Goal: Task Accomplishment & Management: Use online tool/utility

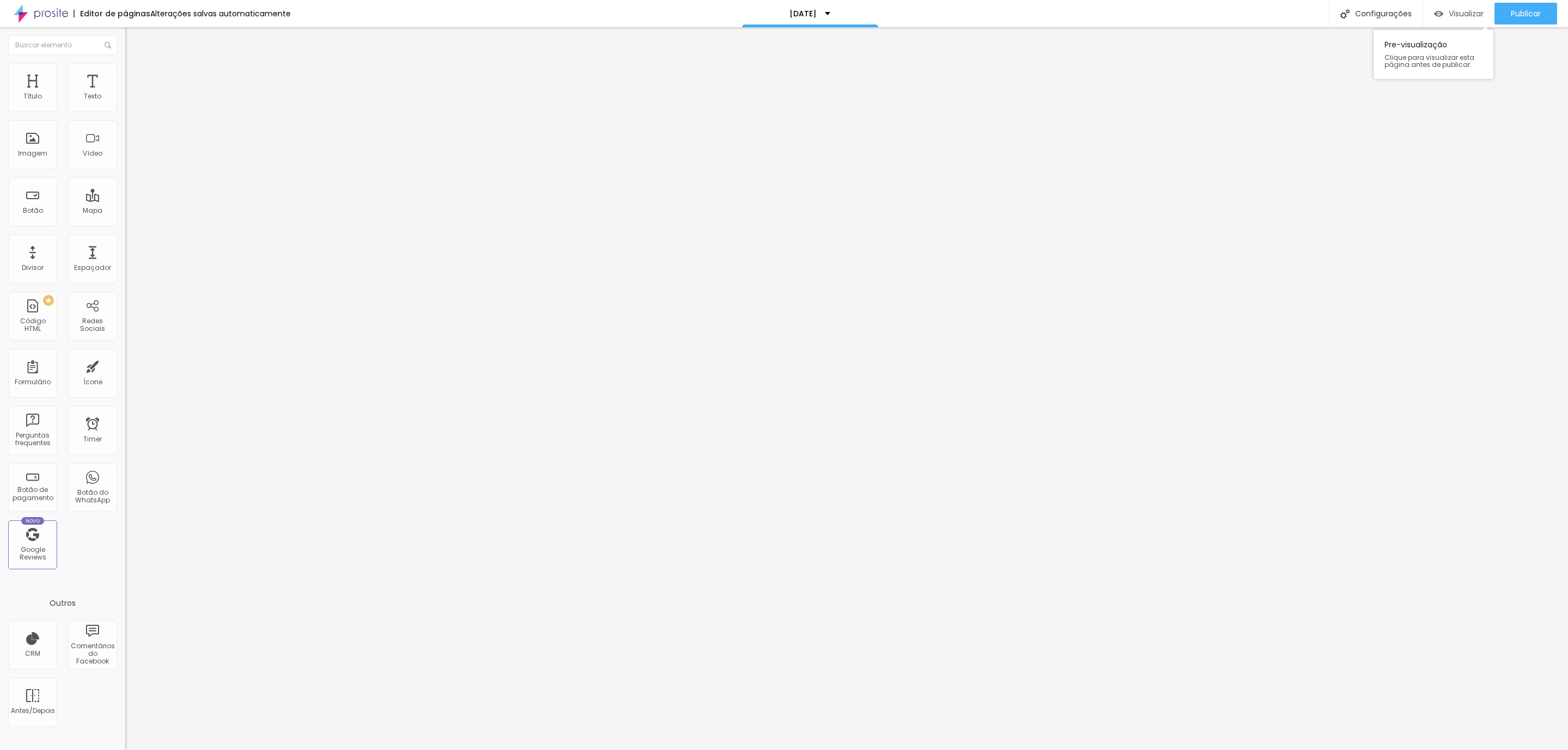
click at [1451, 15] on span "Visualizar" at bounding box center [1467, 13] width 35 height 9
click at [126, 74] on li "Avançado" at bounding box center [188, 79] width 126 height 11
click at [126, 53] on div "Editar Coluna Conteúdo Estilo Avançado Alinhamento" at bounding box center [188, 388] width 126 height 722
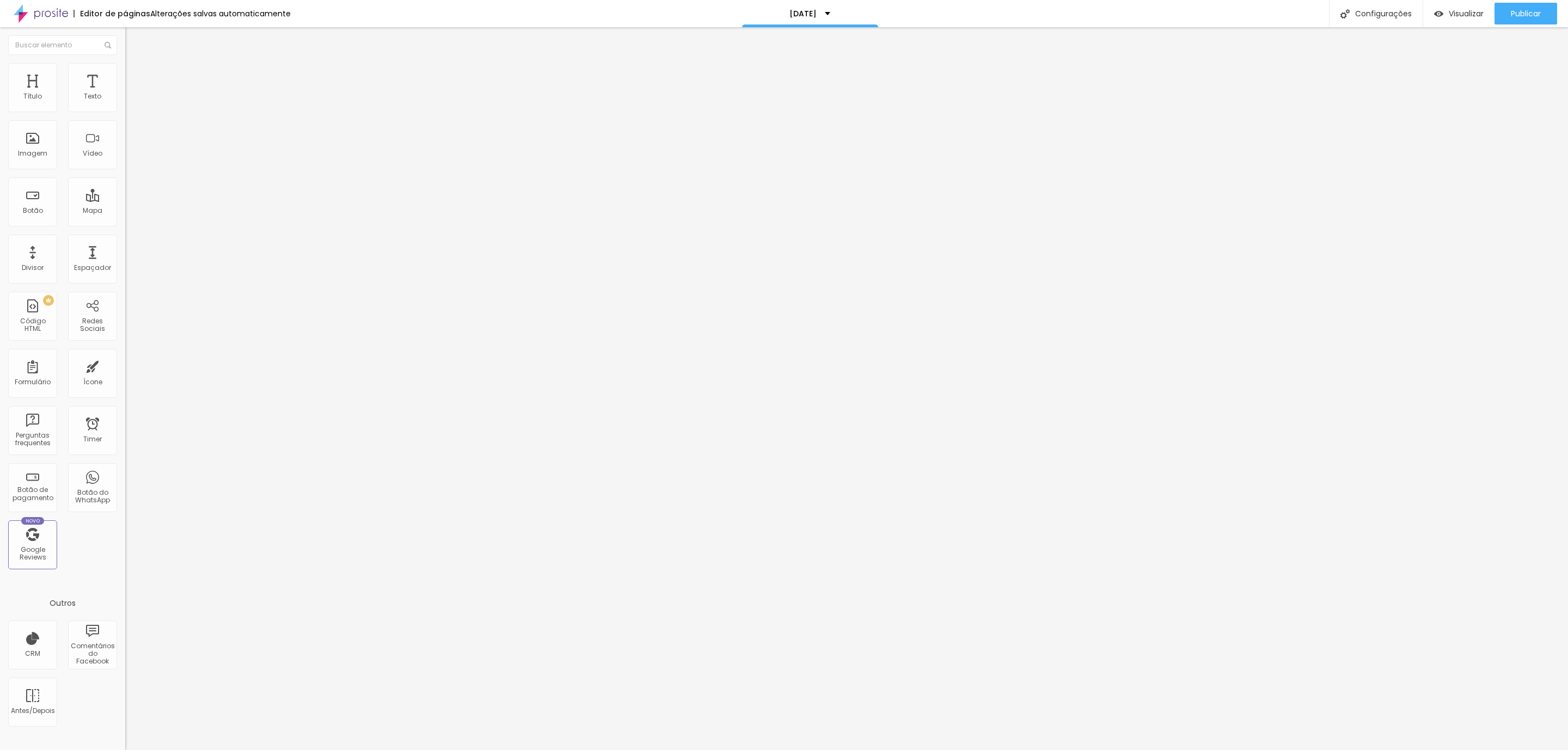
click at [126, 74] on img at bounding box center [130, 78] width 10 height 10
click at [126, 63] on img at bounding box center [130, 68] width 10 height 10
click at [126, 74] on li "Avançado" at bounding box center [188, 79] width 126 height 11
click at [126, 74] on img at bounding box center [130, 78] width 10 height 10
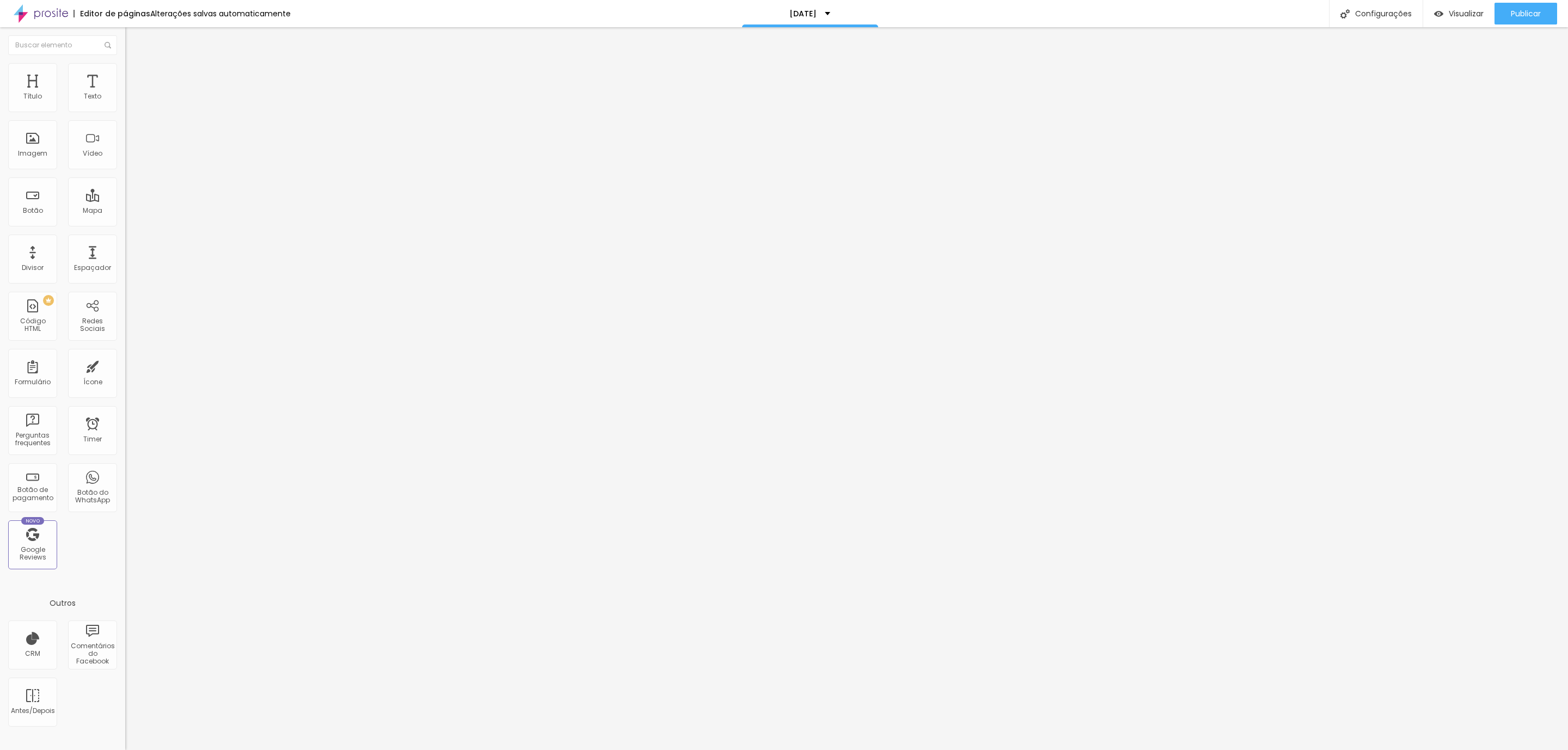
click at [126, 70] on li "Avançado" at bounding box center [188, 68] width 126 height 11
click at [126, 72] on li "Avançado" at bounding box center [188, 68] width 126 height 11
click at [126, 76] on li "Avançado" at bounding box center [188, 79] width 126 height 11
click at [126, 74] on li "Avançado" at bounding box center [188, 79] width 126 height 11
click at [126, 67] on li "Avançado" at bounding box center [188, 68] width 126 height 11
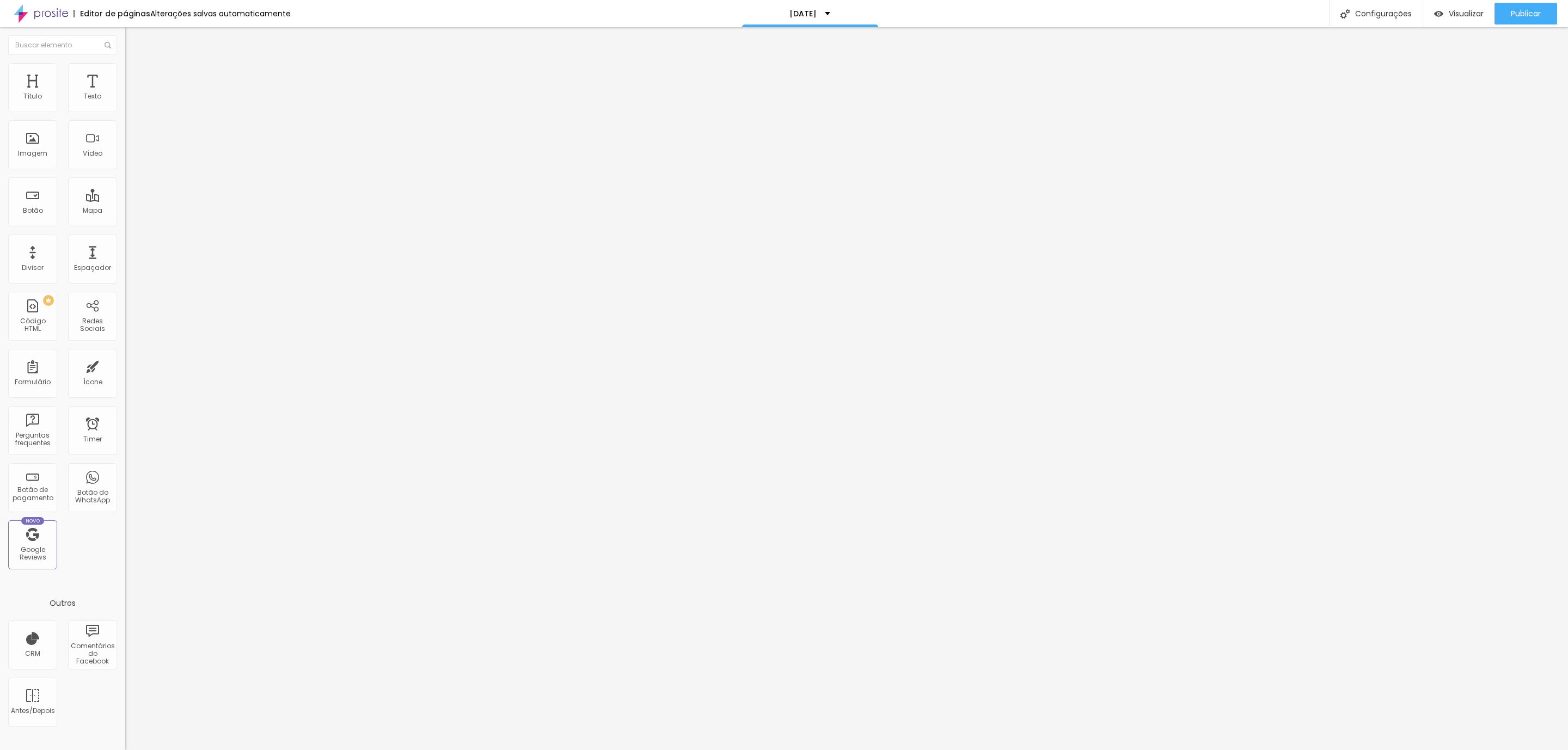
click at [126, 74] on li "Avançado" at bounding box center [188, 79] width 126 height 11
click at [126, 85] on li "Avançado" at bounding box center [188, 79] width 126 height 11
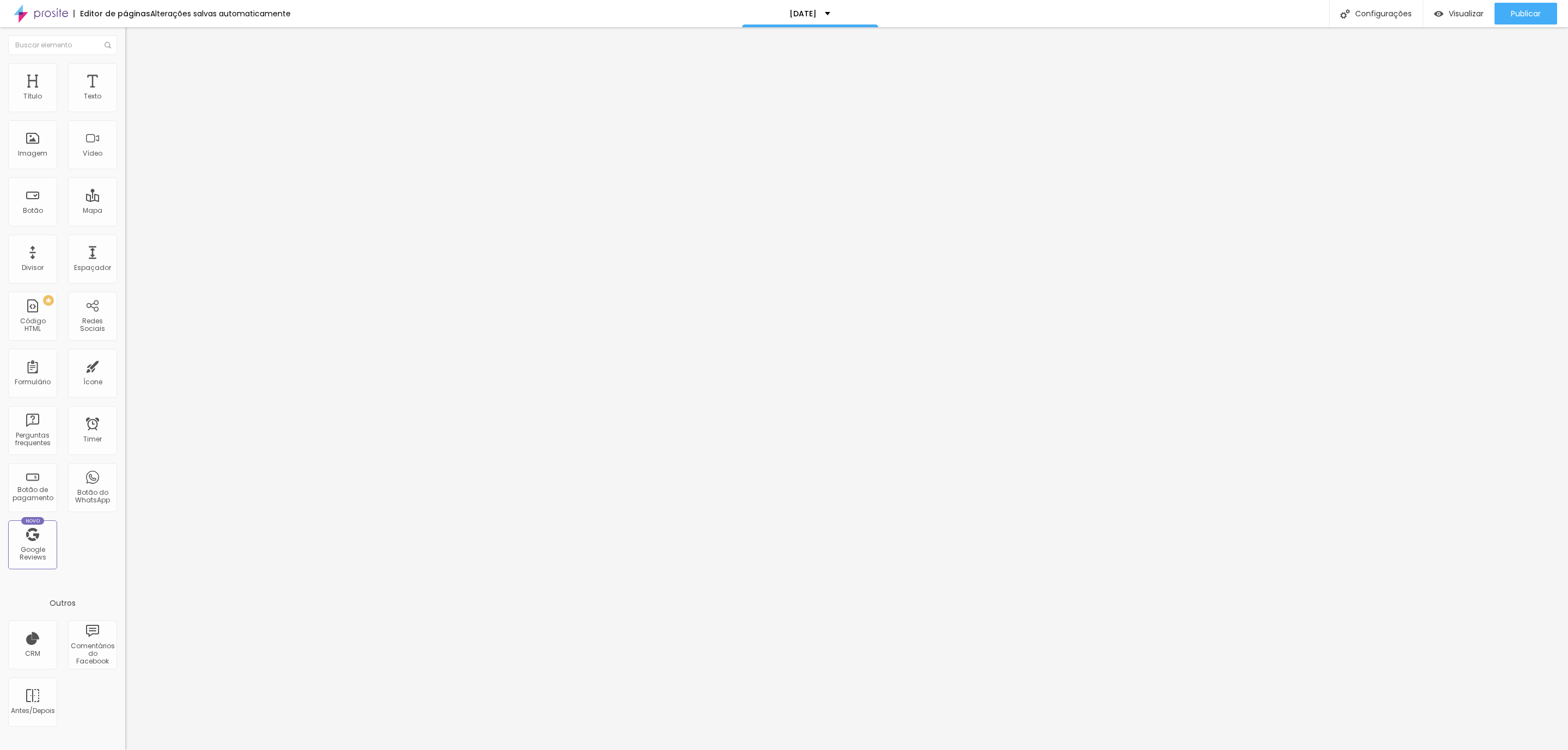
click at [135, 76] on span "Avançado" at bounding box center [153, 81] width 36 height 9
click at [135, 78] on span "Avançado" at bounding box center [153, 81] width 36 height 9
click at [126, 74] on li "Avançado" at bounding box center [188, 79] width 126 height 11
click at [135, 76] on span "Avançado" at bounding box center [153, 81] width 36 height 9
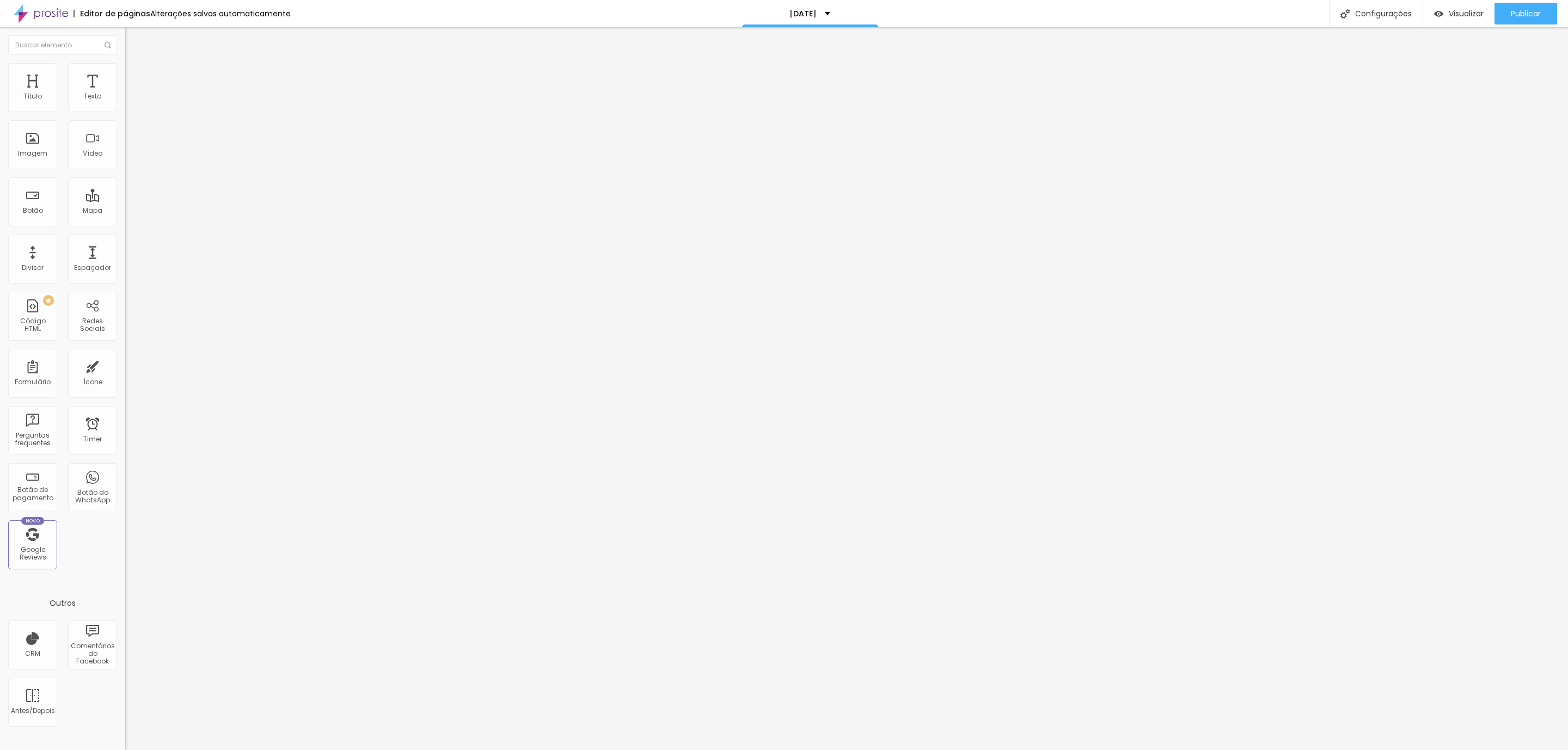
click at [126, 67] on img at bounding box center [130, 68] width 10 height 10
click at [126, 63] on img at bounding box center [130, 68] width 10 height 10
click at [126, 74] on img at bounding box center [130, 78] width 10 height 10
click at [1442, 19] on div "Visualizar" at bounding box center [1459, 13] width 50 height 21
click at [1438, 3] on div "Visualizar" at bounding box center [1459, 13] width 50 height 21
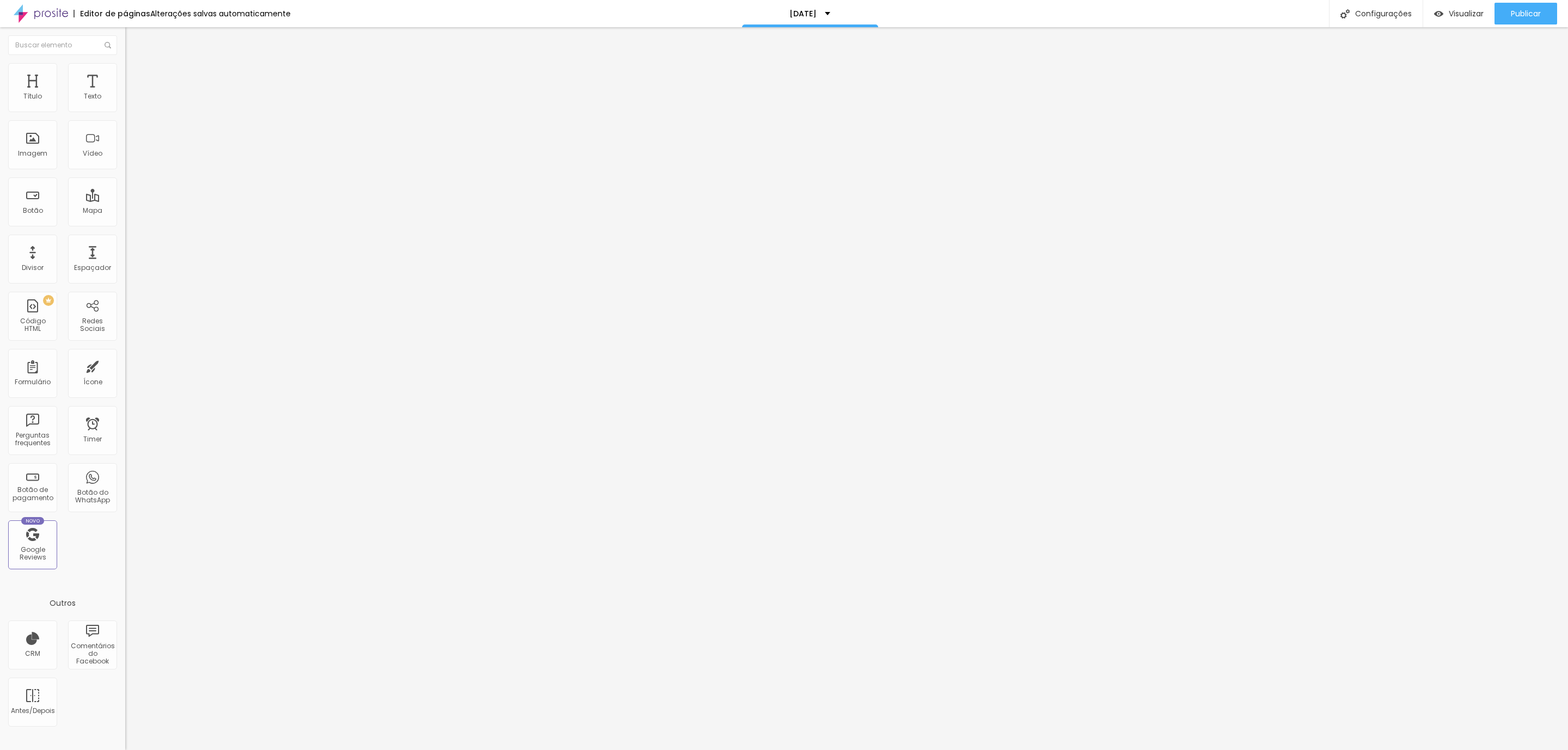
click at [135, 74] on span "Estilo" at bounding box center [143, 70] width 17 height 9
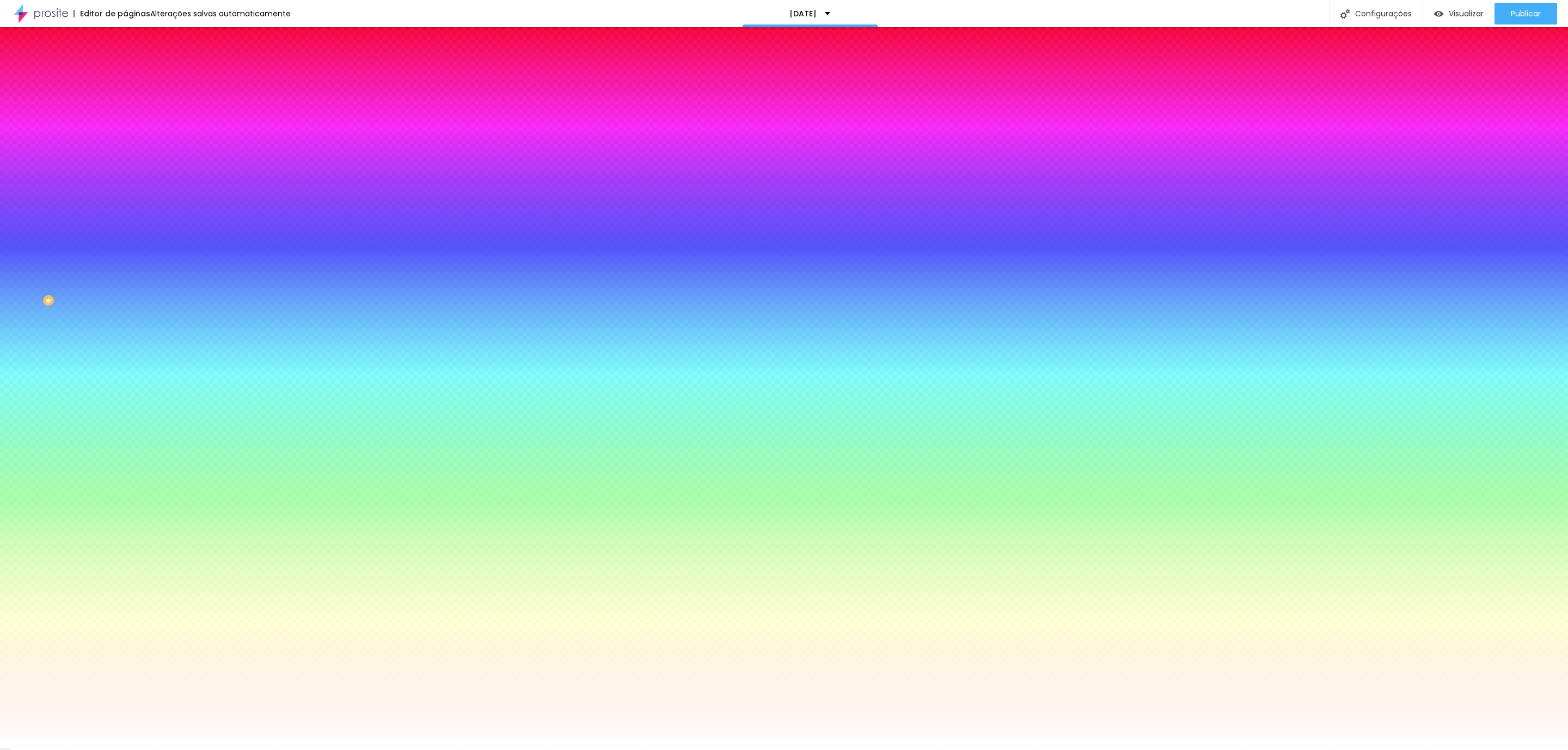
click at [126, 74] on img at bounding box center [130, 78] width 10 height 10
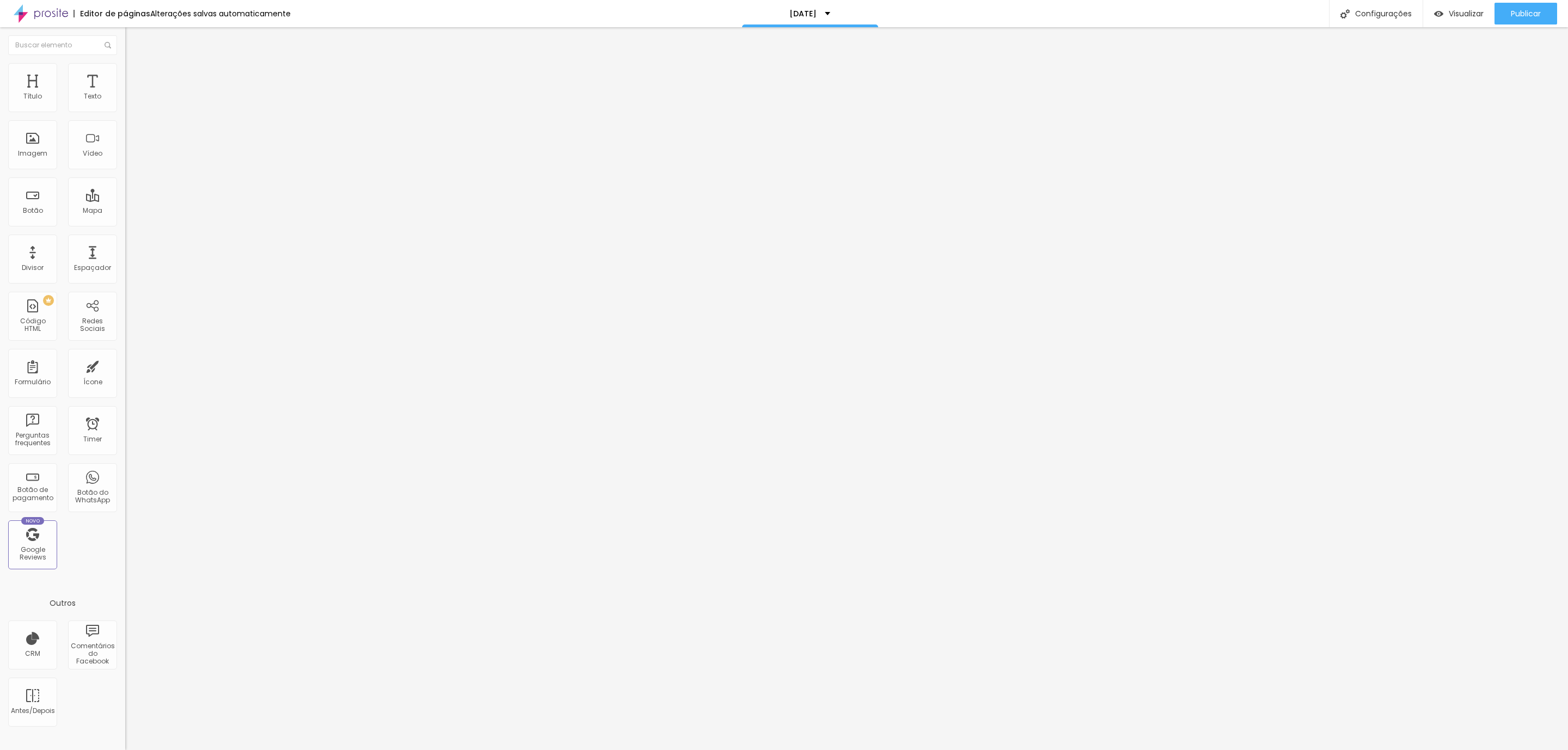
click at [126, 62] on img at bounding box center [130, 57] width 10 height 10
